Goal: Use online tool/utility: Utilize a website feature to perform a specific function

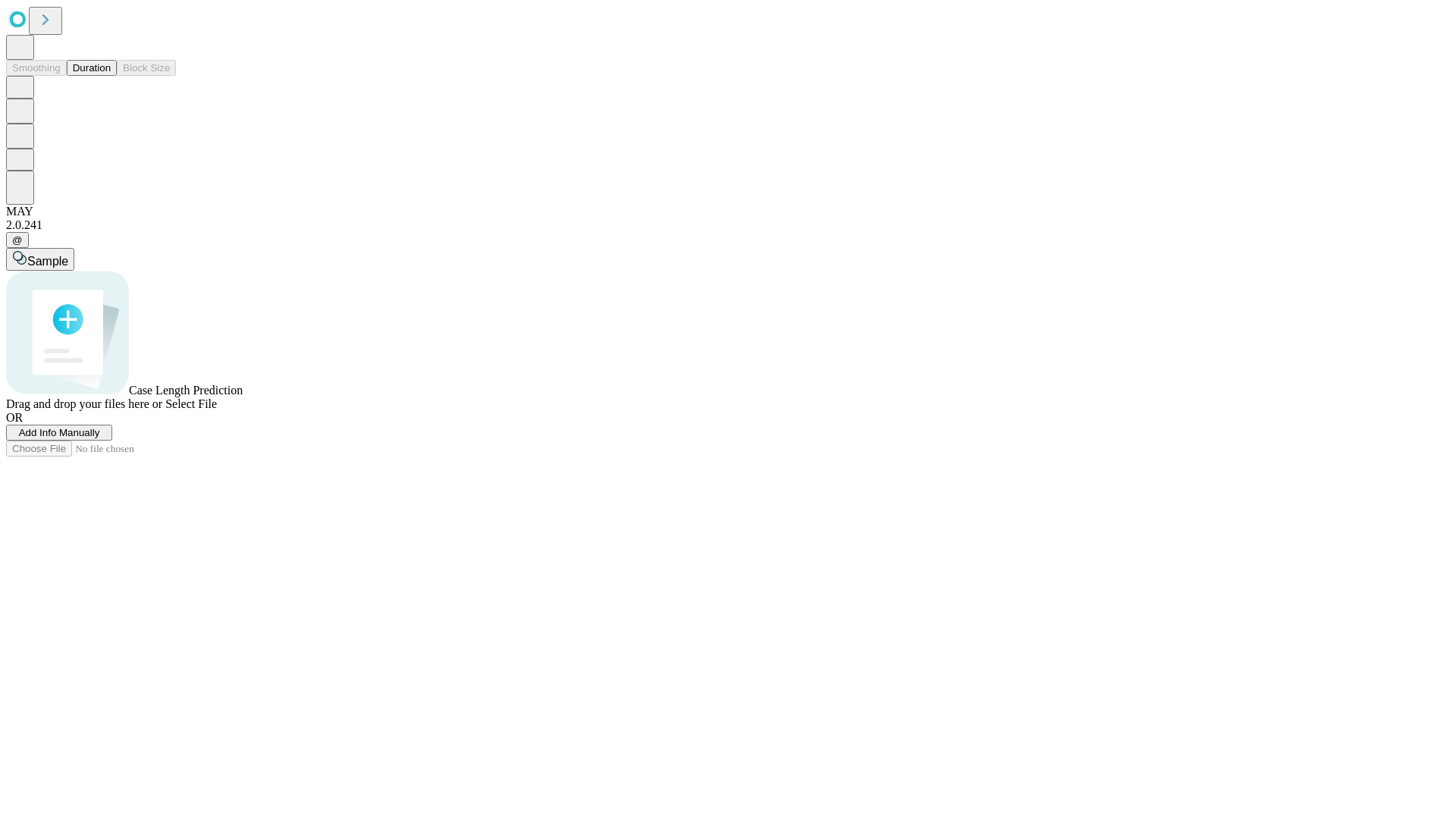
click at [110, 76] on button "Duration" at bounding box center [91, 67] width 50 height 16
click at [100, 438] on span "Add Info Manually" at bounding box center [60, 433] width 81 height 12
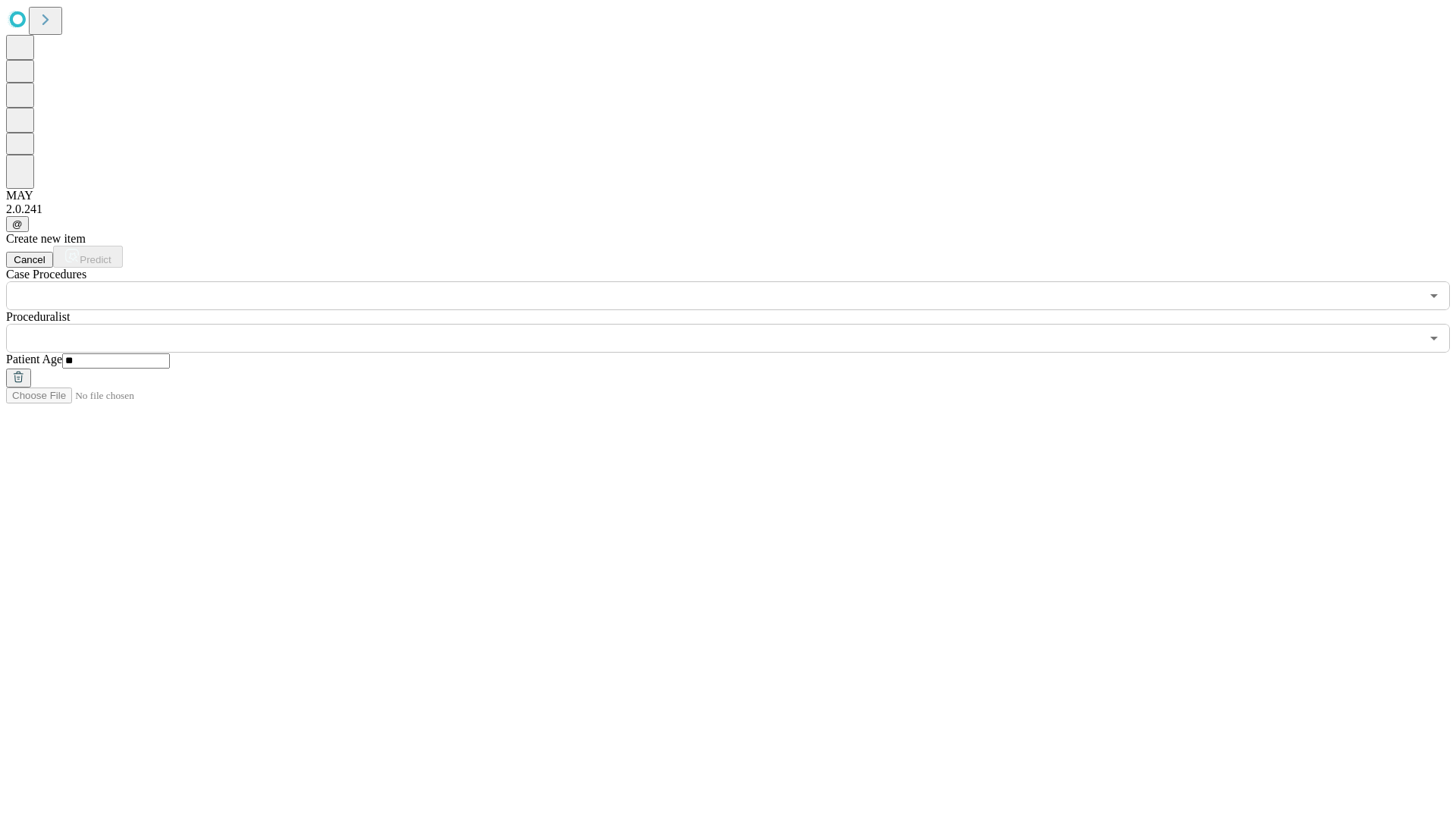
type input "**"
click at [739, 324] on input "text" at bounding box center [712, 338] width 1414 height 29
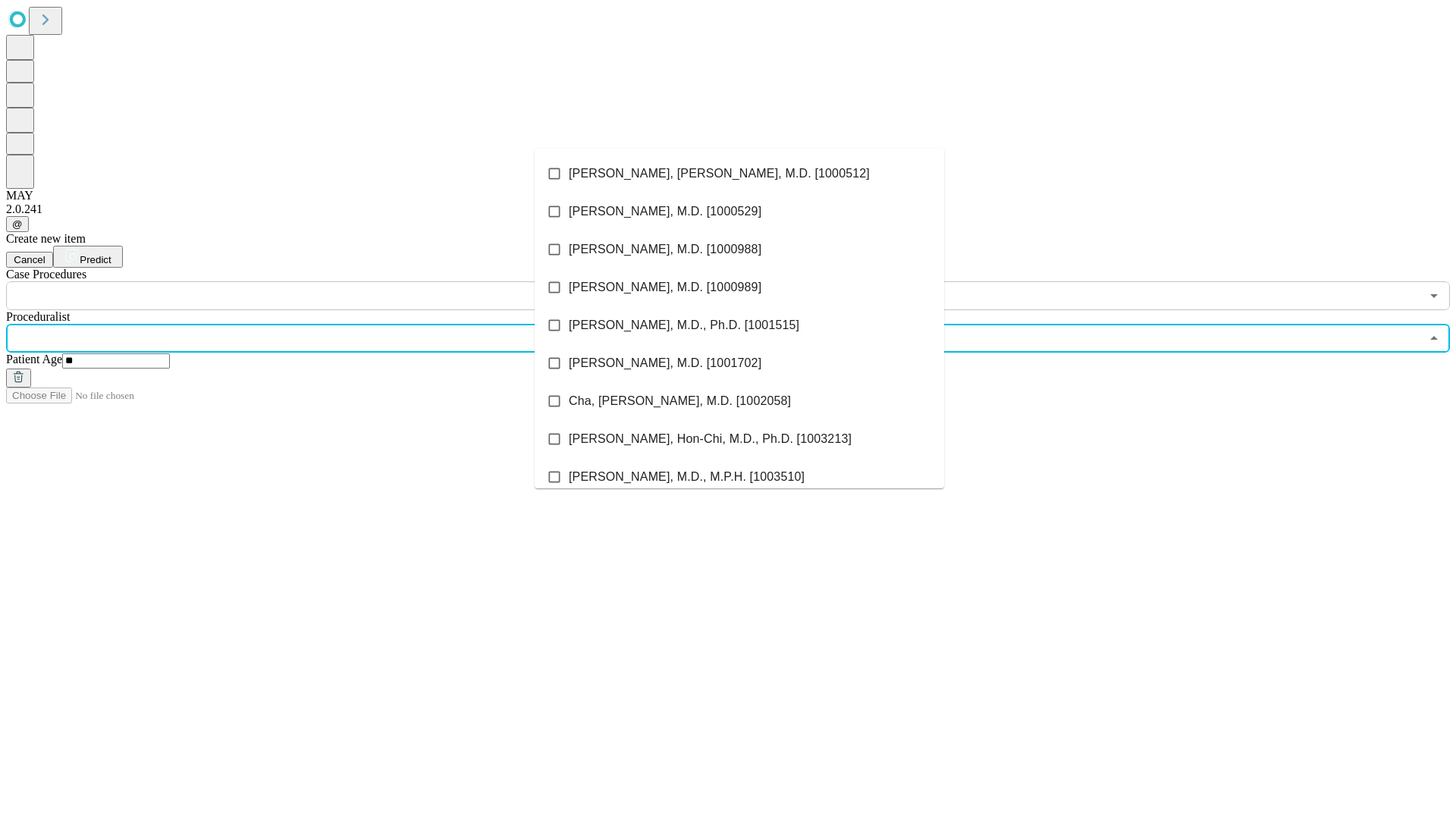
click at [739, 174] on li "[PERSON_NAME], [PERSON_NAME], M.D. [1000512]" at bounding box center [739, 174] width 409 height 38
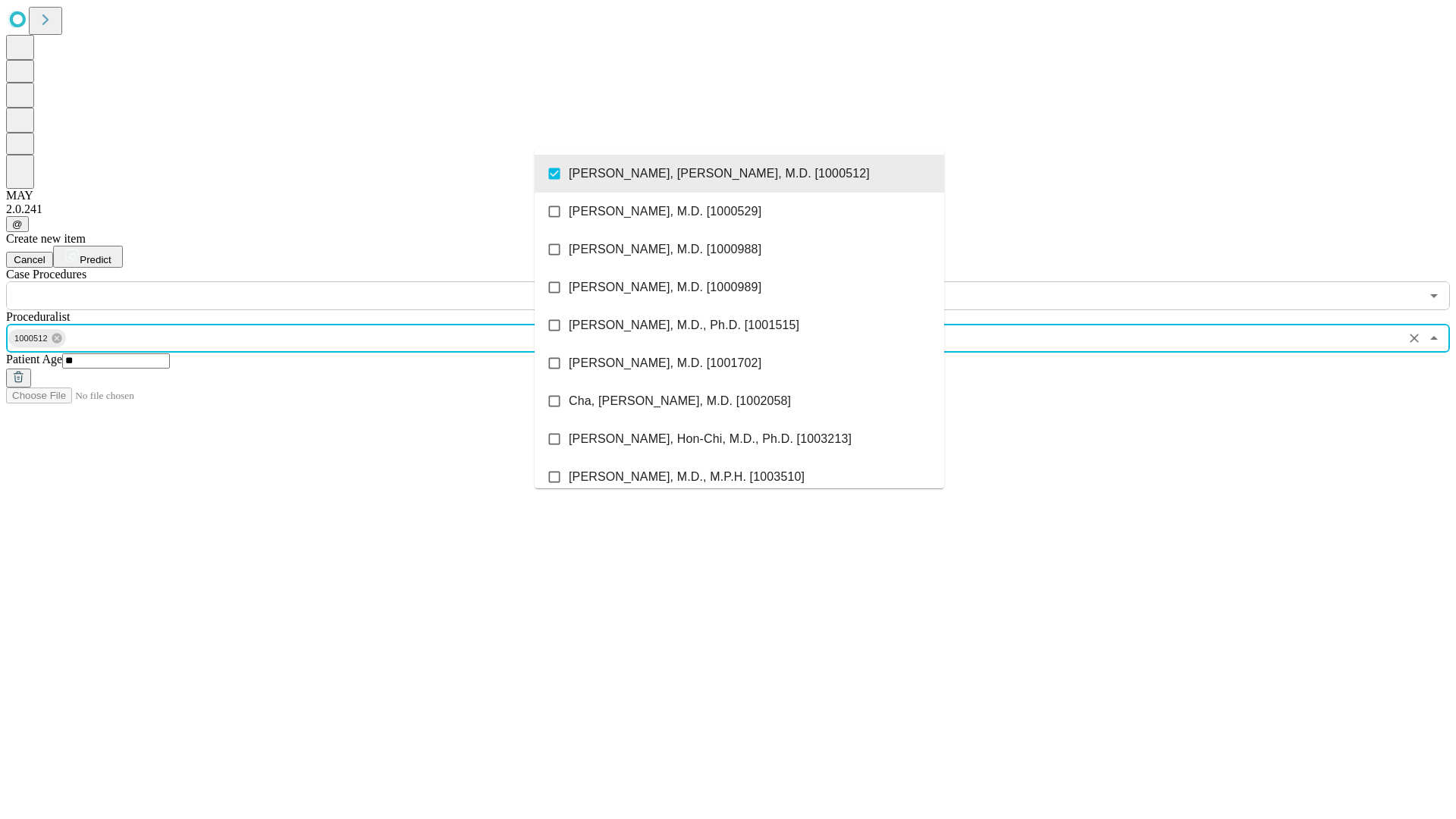
click at [318, 281] on input "text" at bounding box center [712, 296] width 1414 height 29
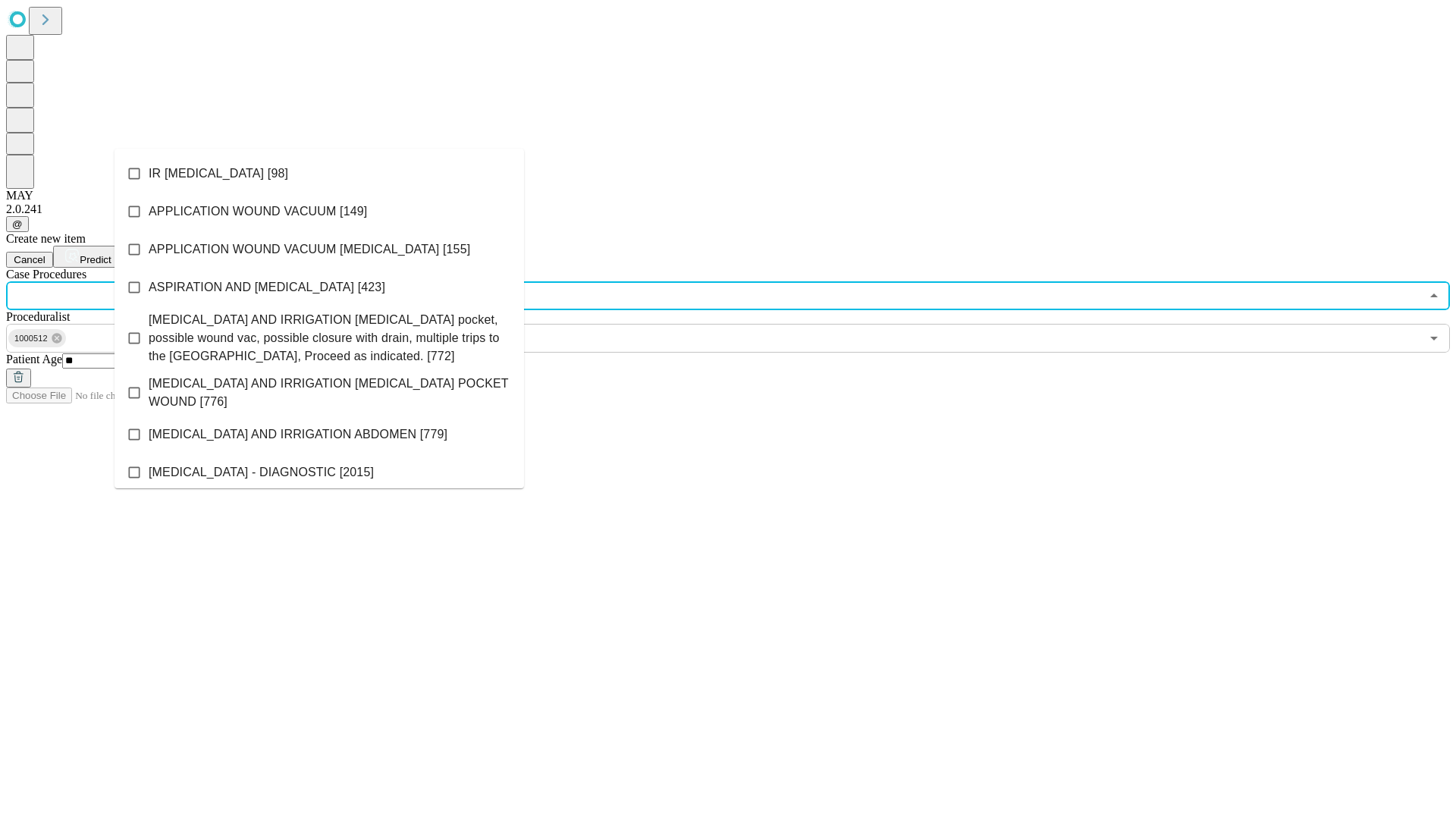
click at [319, 174] on li "IR [MEDICAL_DATA] [98]" at bounding box center [319, 174] width 409 height 38
click at [110, 254] on span "Predict" at bounding box center [95, 260] width 31 height 12
